Goal: Transaction & Acquisition: Purchase product/service

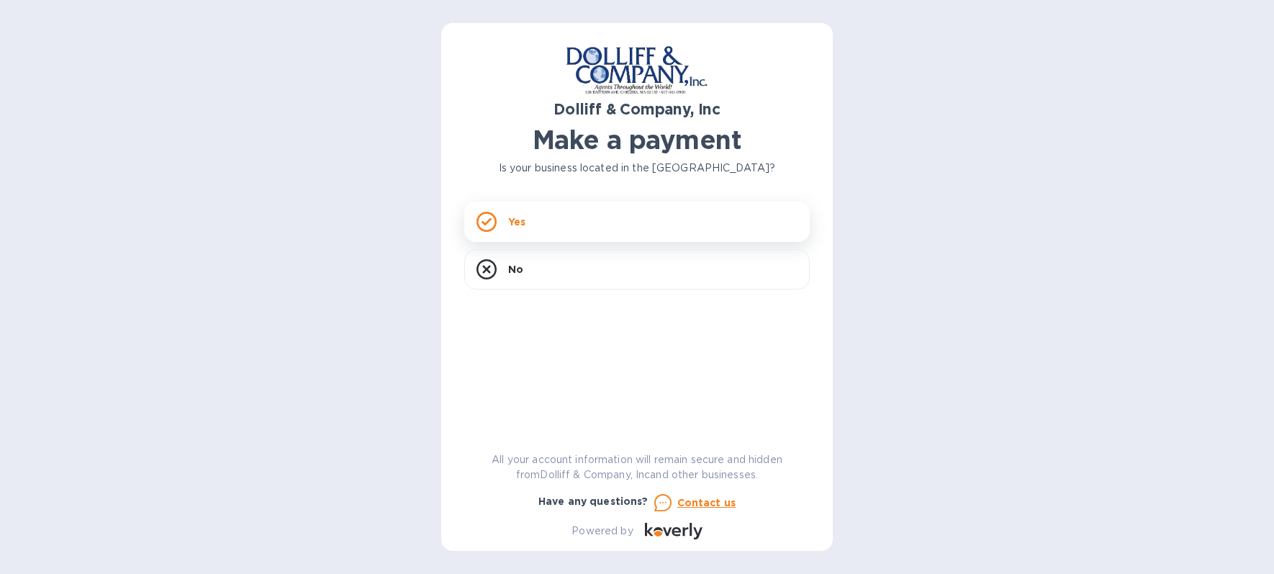
click at [538, 222] on div "Yes" at bounding box center [637, 222] width 346 height 40
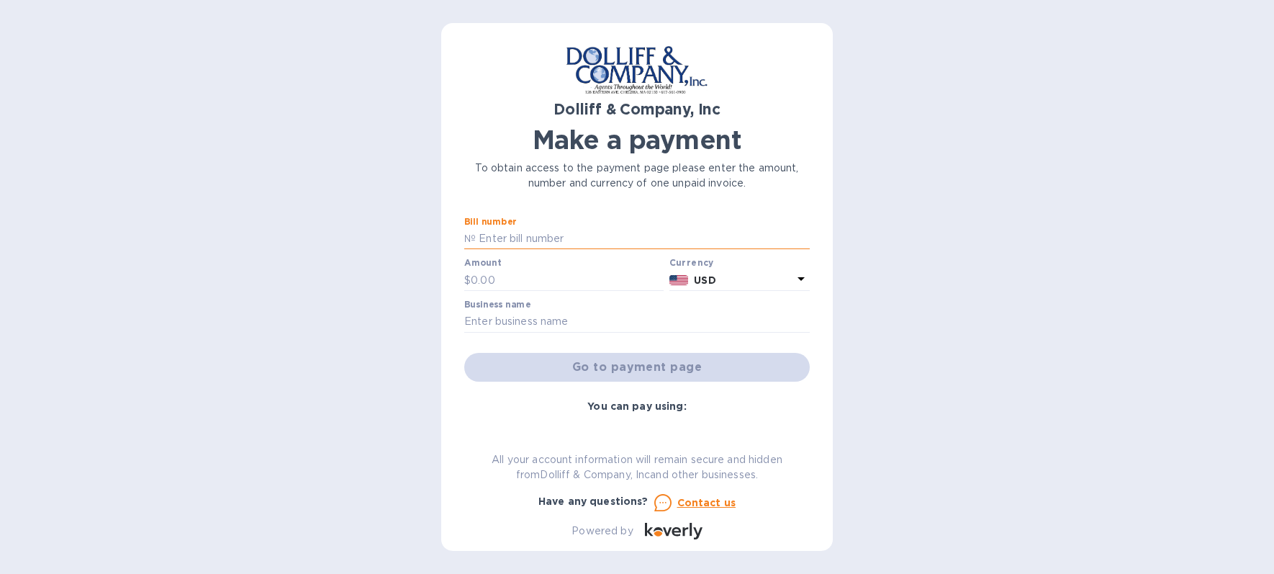
click at [501, 243] on input "text" at bounding box center [643, 239] width 334 height 22
type input "872100"
click at [500, 274] on input "text" at bounding box center [567, 280] width 193 height 22
type input "100"
click at [488, 321] on input "text" at bounding box center [637, 322] width 346 height 22
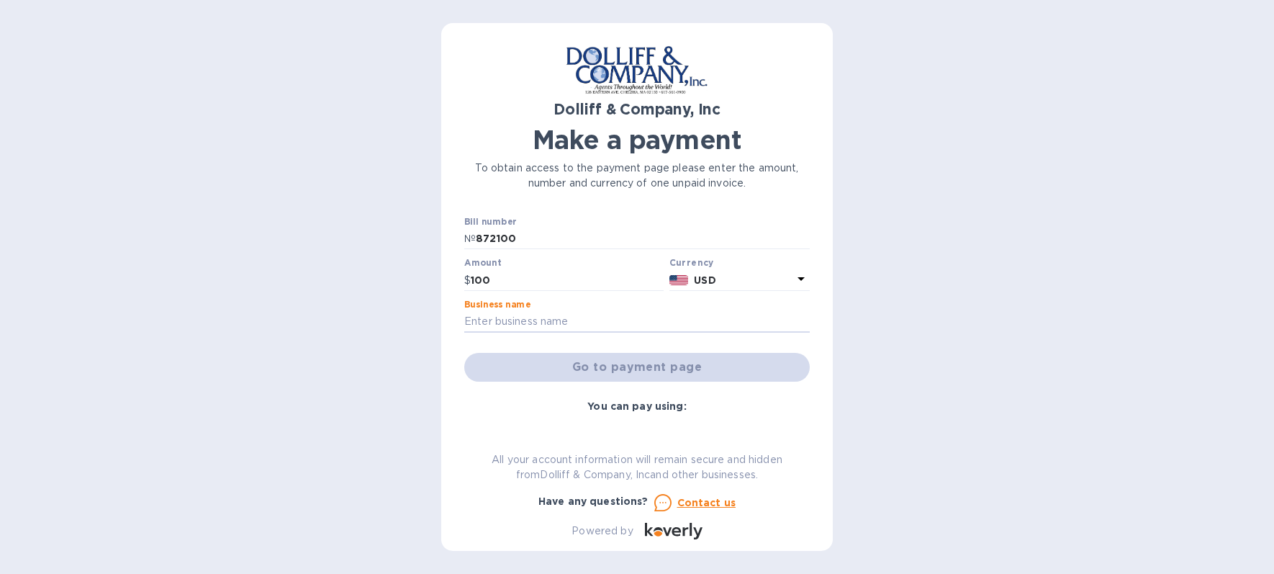
type input "Dolliff and Company Inc."
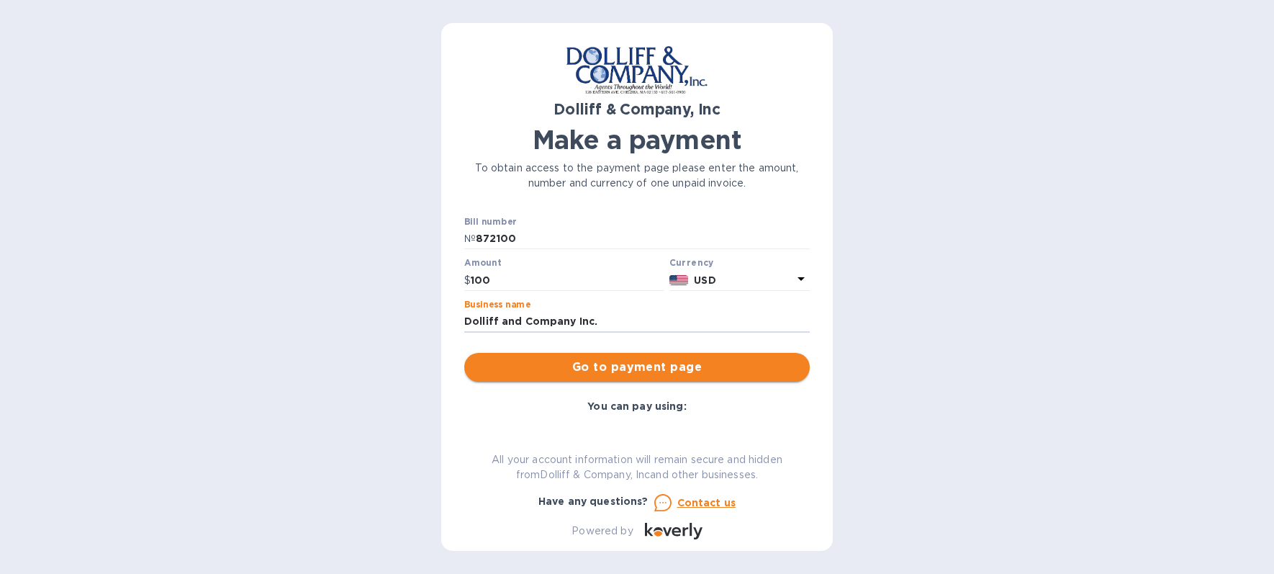
click at [570, 371] on span "Go to payment page" at bounding box center [637, 367] width 323 height 17
